Goal: Task Accomplishment & Management: Use online tool/utility

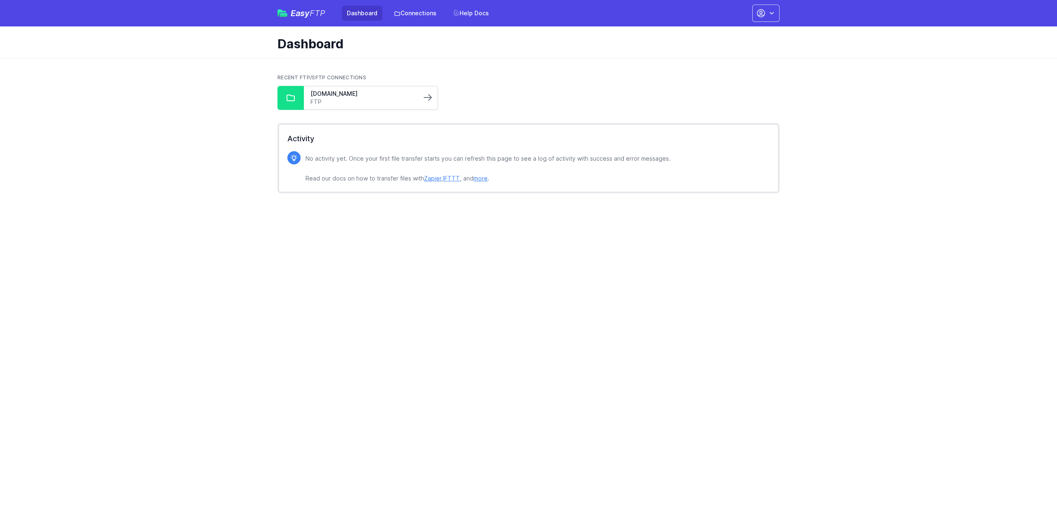
drag, startPoint x: 348, startPoint y: 93, endPoint x: 432, endPoint y: 101, distance: 84.2
click at [348, 93] on link "[DOMAIN_NAME]" at bounding box center [362, 94] width 104 height 8
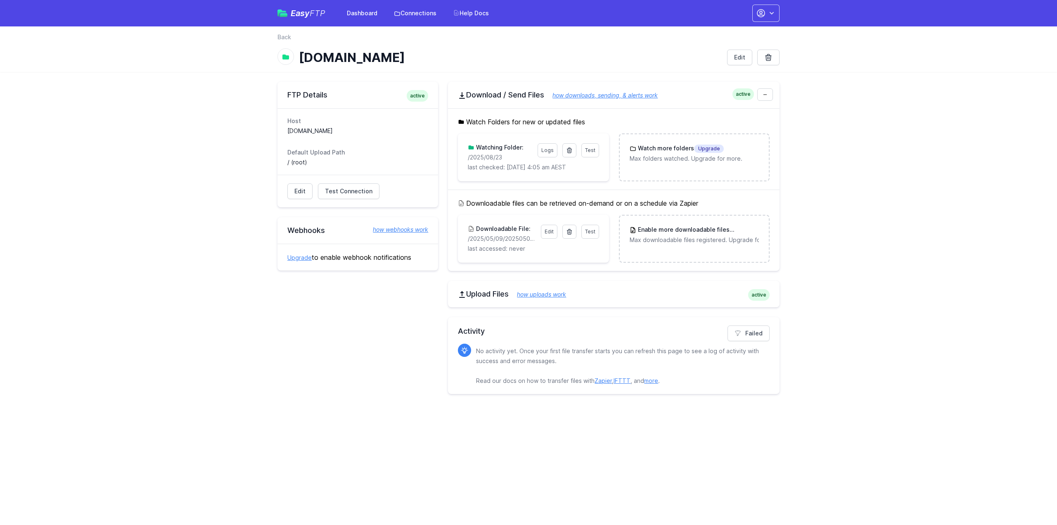
drag, startPoint x: 510, startPoint y: 162, endPoint x: 487, endPoint y: 161, distance: 22.7
click at [487, 161] on div "Test Logs Watching Folder: /2025/08/23 last checked: 8/24/2025 4:05 am AEST" at bounding box center [533, 157] width 131 height 28
click at [508, 156] on p "/2025/08/23" at bounding box center [500, 157] width 64 height 8
drag, startPoint x: 505, startPoint y: 155, endPoint x: 461, endPoint y: 155, distance: 43.3
click at [461, 155] on div "Test Logs Watching Folder: /2025/08/23 last checked: 8/24/2025 4:05 am AEST" at bounding box center [533, 157] width 151 height 48
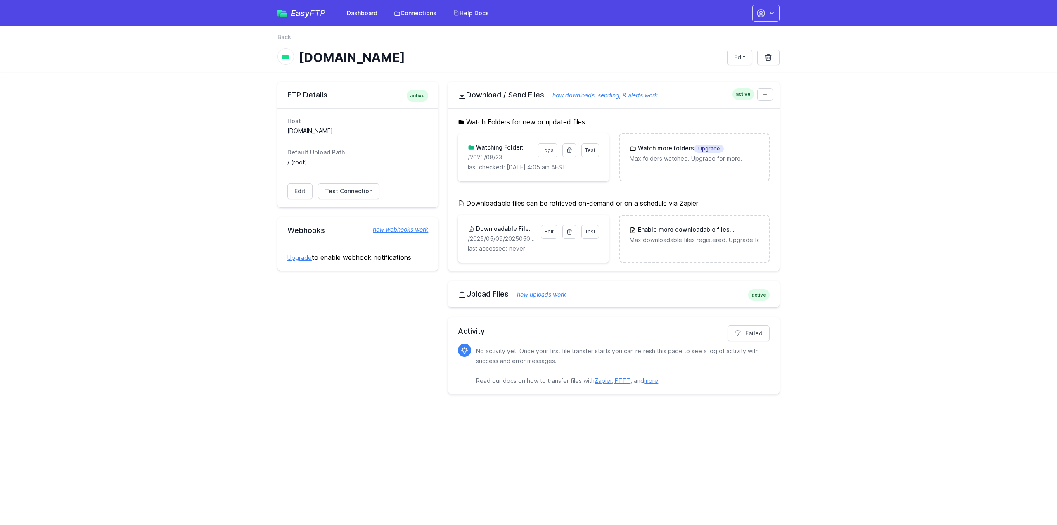
copy p "/2025/08/23"
click at [568, 149] on icon at bounding box center [569, 150] width 7 height 7
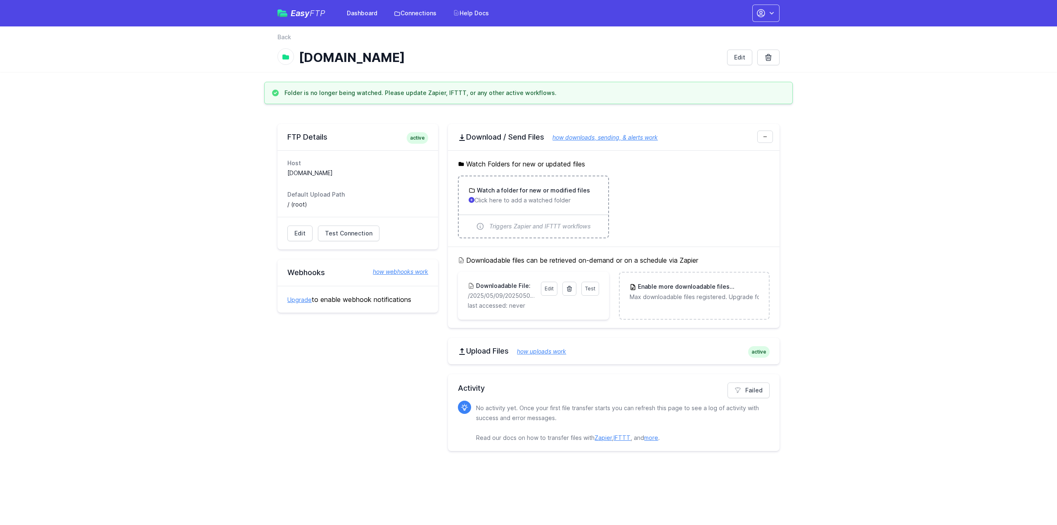
click at [543, 191] on h3 "Watch a folder for new or modified files" at bounding box center [532, 190] width 115 height 8
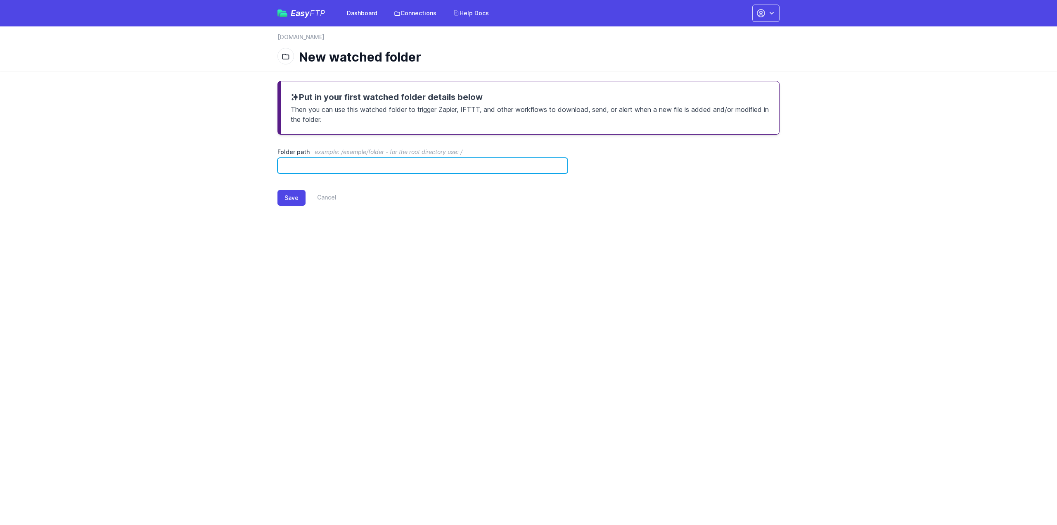
click at [428, 165] on input "Folder path example: /example/folder - for the root directory use: /" at bounding box center [422, 166] width 290 height 16
paste input "**********"
drag, startPoint x: 376, startPoint y: 166, endPoint x: 252, endPoint y: 166, distance: 123.8
click at [252, 166] on main "**********" at bounding box center [528, 150] width 1057 height 158
type input "**********"
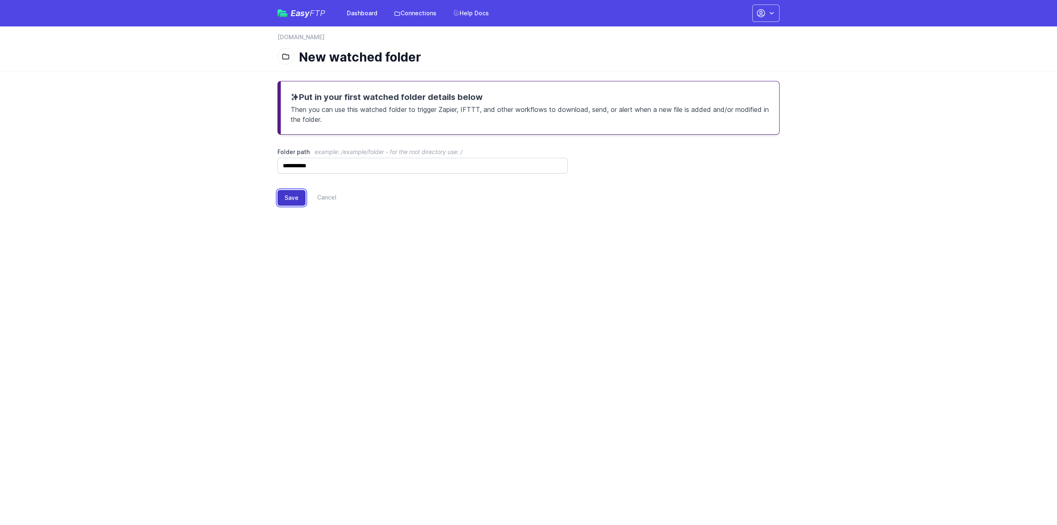
click at [293, 201] on button "Save" at bounding box center [291, 198] width 28 height 16
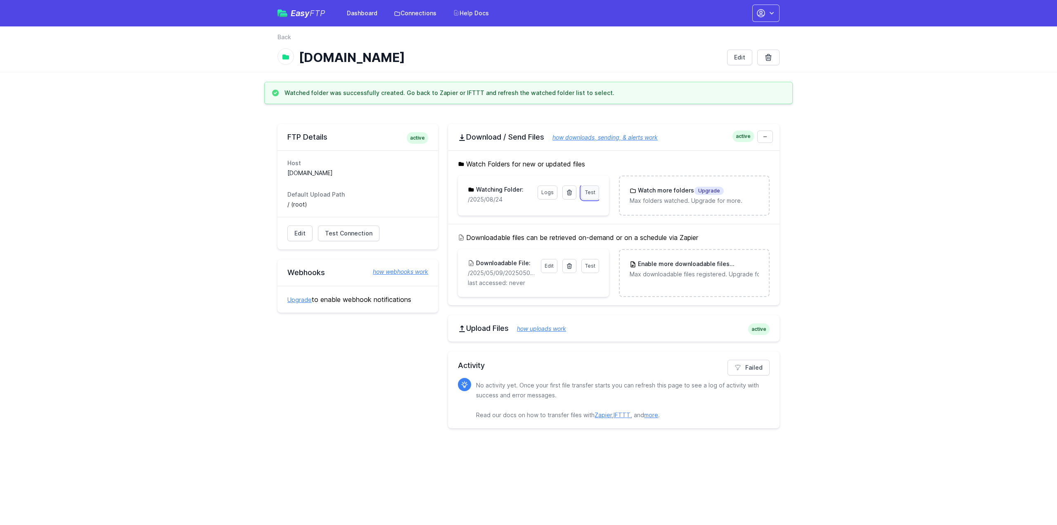
click at [590, 193] on span "Test" at bounding box center [590, 192] width 10 height 6
